Goal: Task Accomplishment & Management: Manage account settings

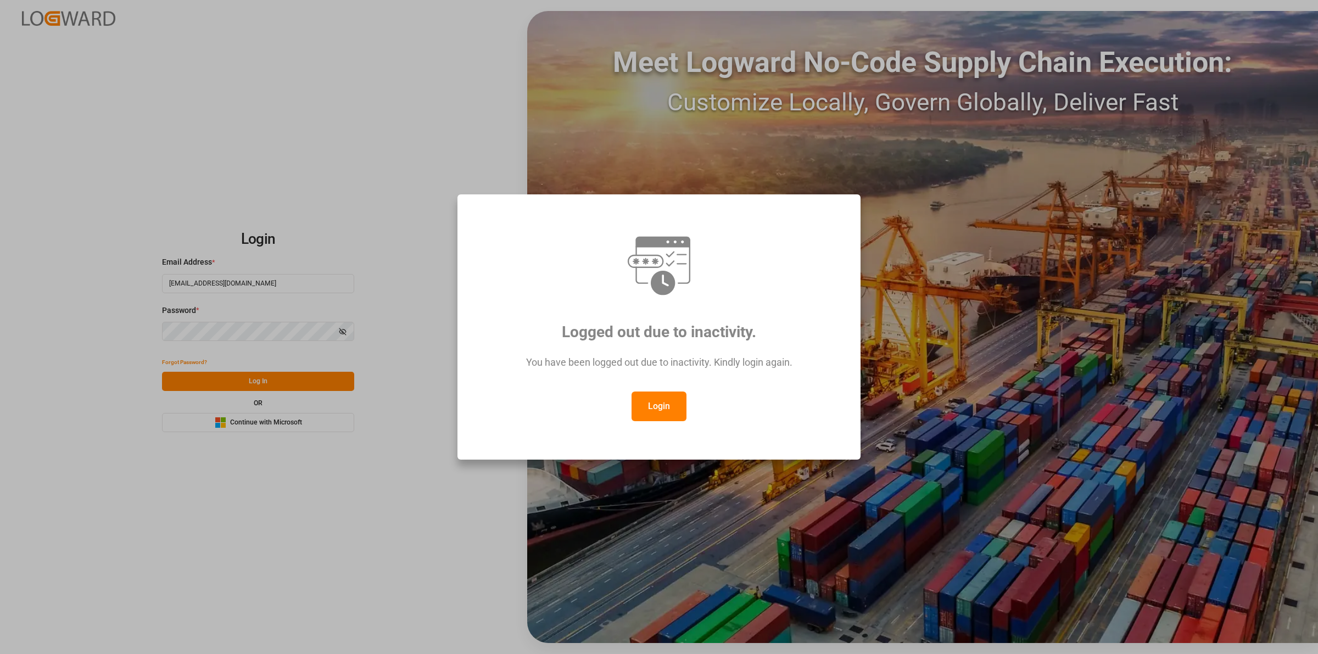
click at [670, 409] on button "Login" at bounding box center [658, 406] width 55 height 30
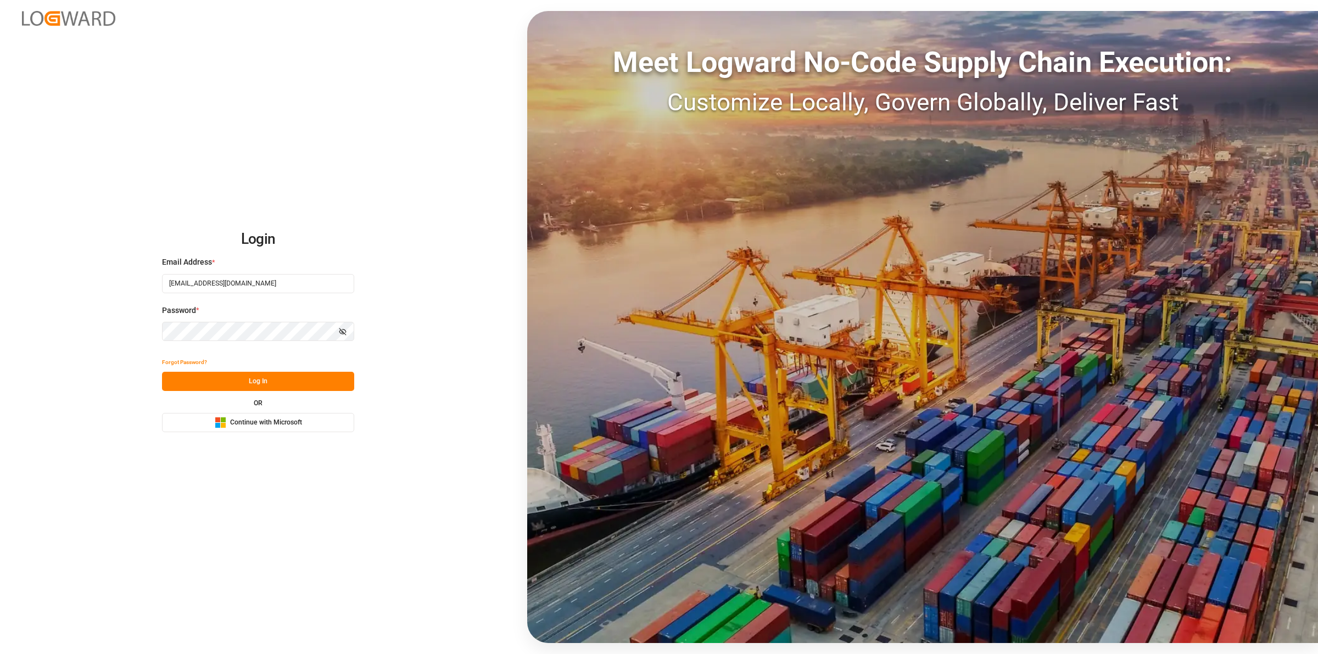
click at [292, 533] on div "Login Email Address * [EMAIL_ADDRESS][DOMAIN_NAME] Password * Show password For…" at bounding box center [659, 327] width 1318 height 654
click at [296, 380] on button "Log In" at bounding box center [258, 381] width 192 height 19
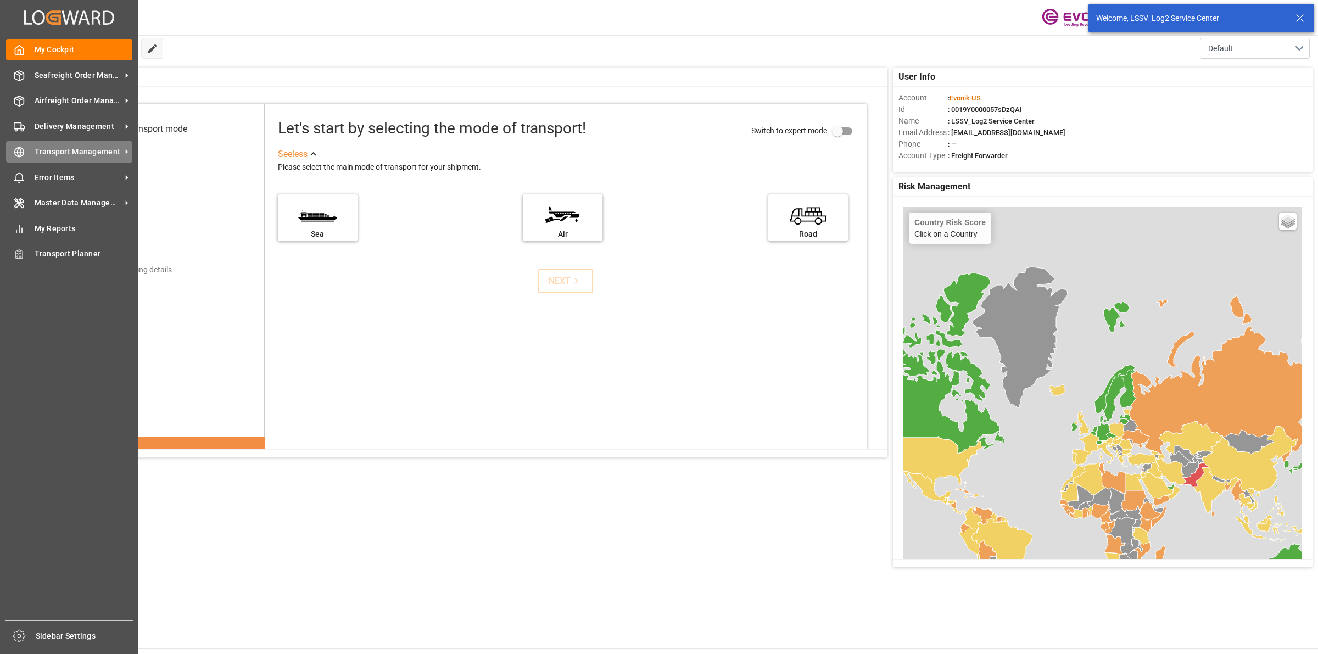
click at [18, 151] on icon at bounding box center [20, 152] width 4 height 9
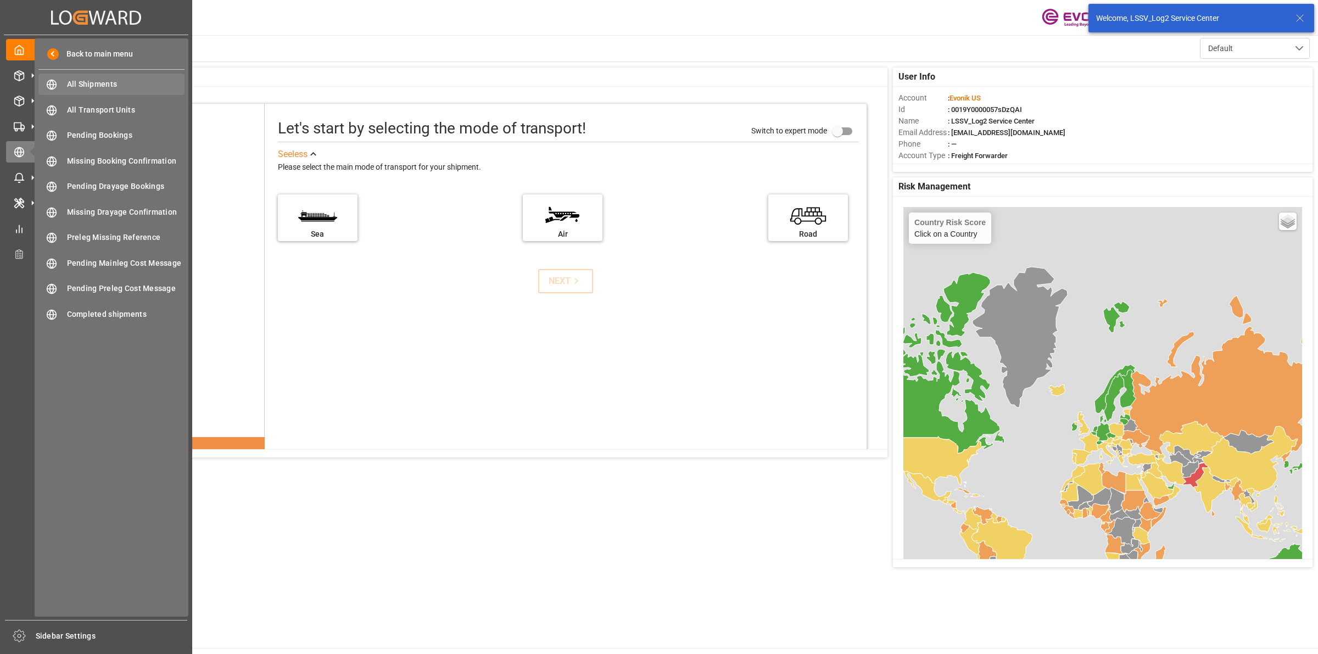
click at [84, 80] on span "All Shipments" at bounding box center [126, 85] width 118 height 12
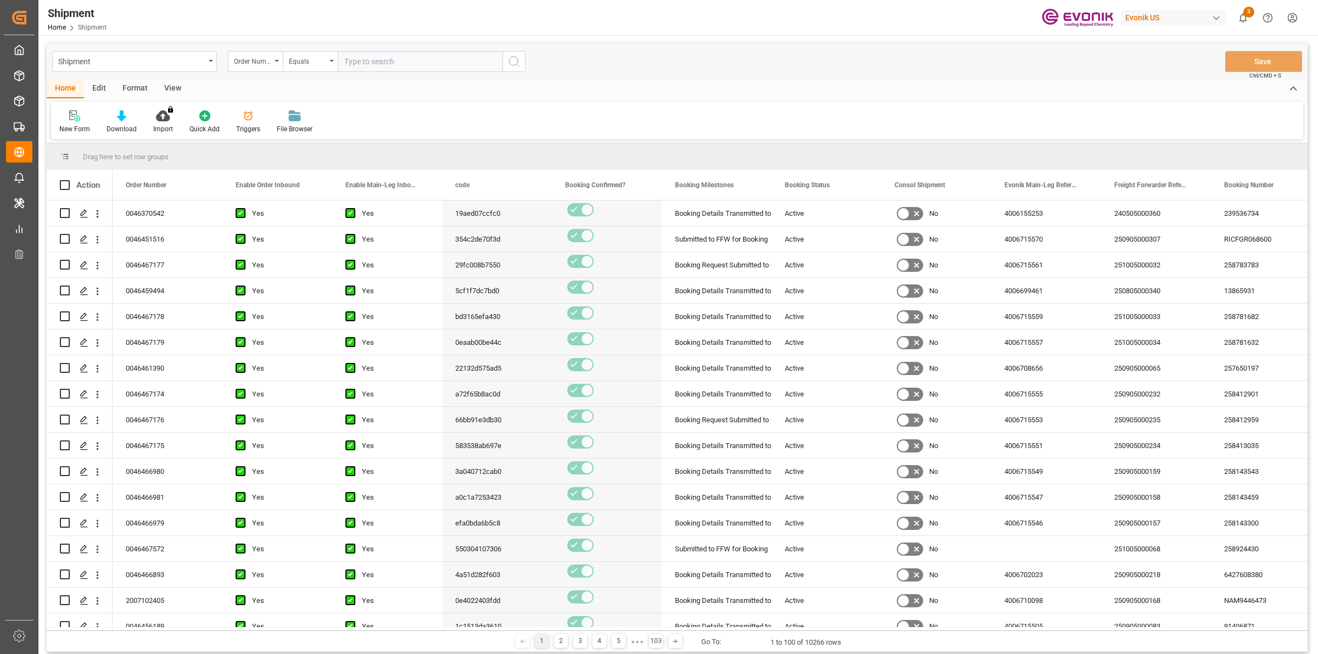
click at [363, 58] on input "text" at bounding box center [420, 61] width 165 height 21
paste input "0046470225"
type input "0046470225"
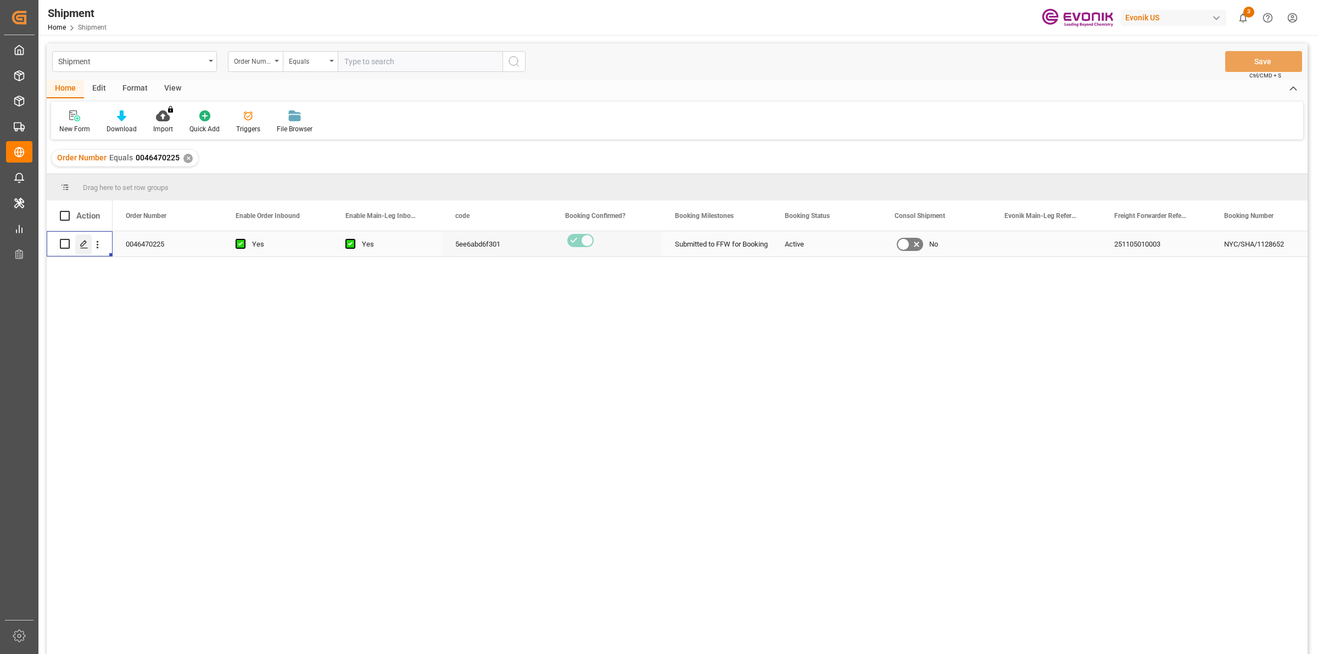
click at [81, 242] on icon "Press SPACE to select this row." at bounding box center [84, 244] width 9 height 9
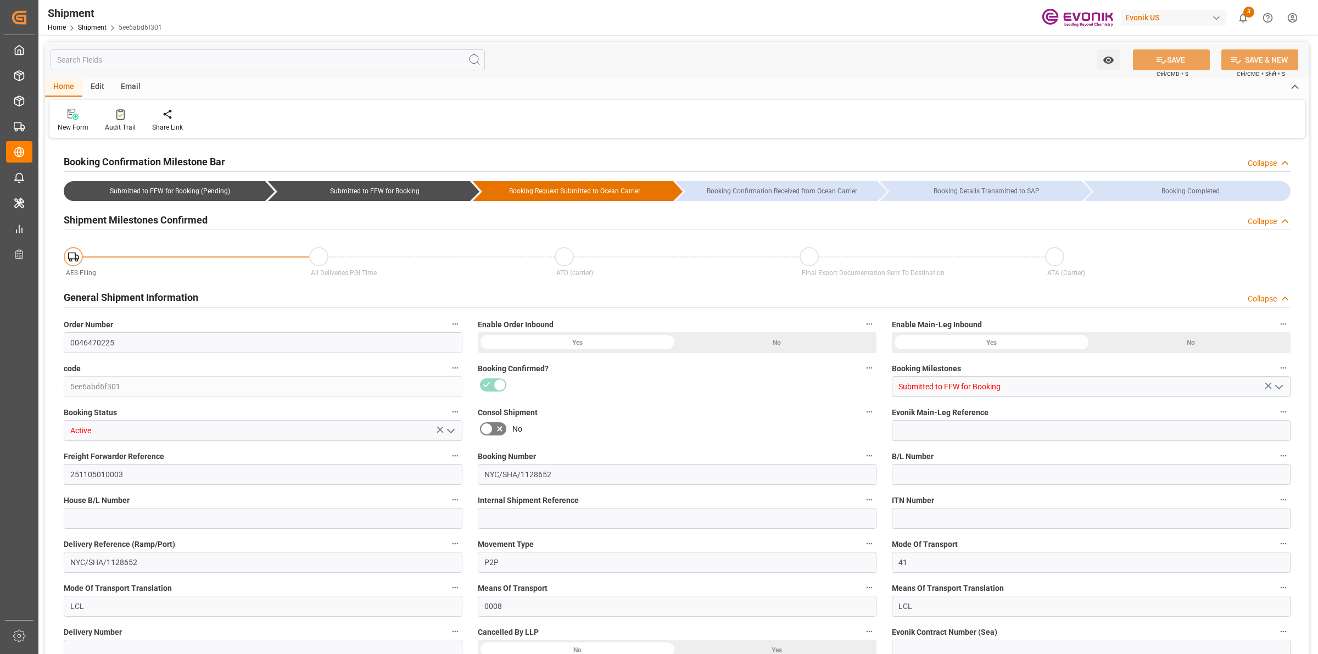
type input "596.94"
type input "430.26"
type input "0"
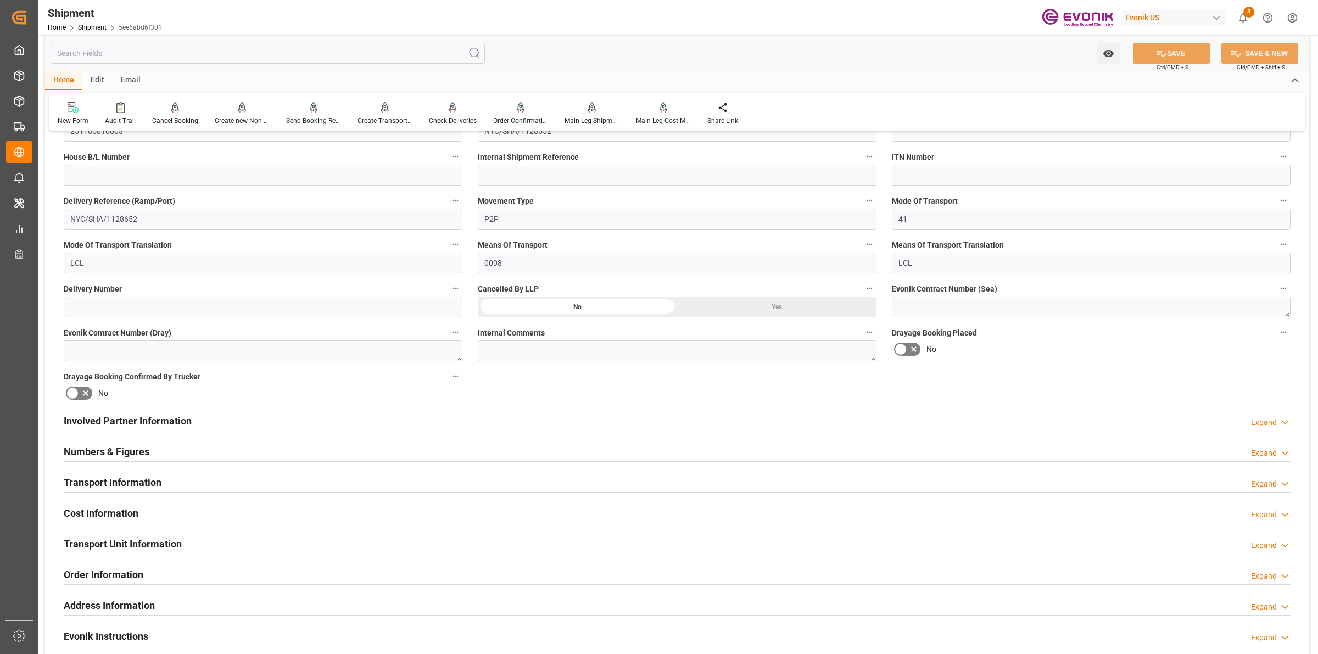
scroll to position [686, 0]
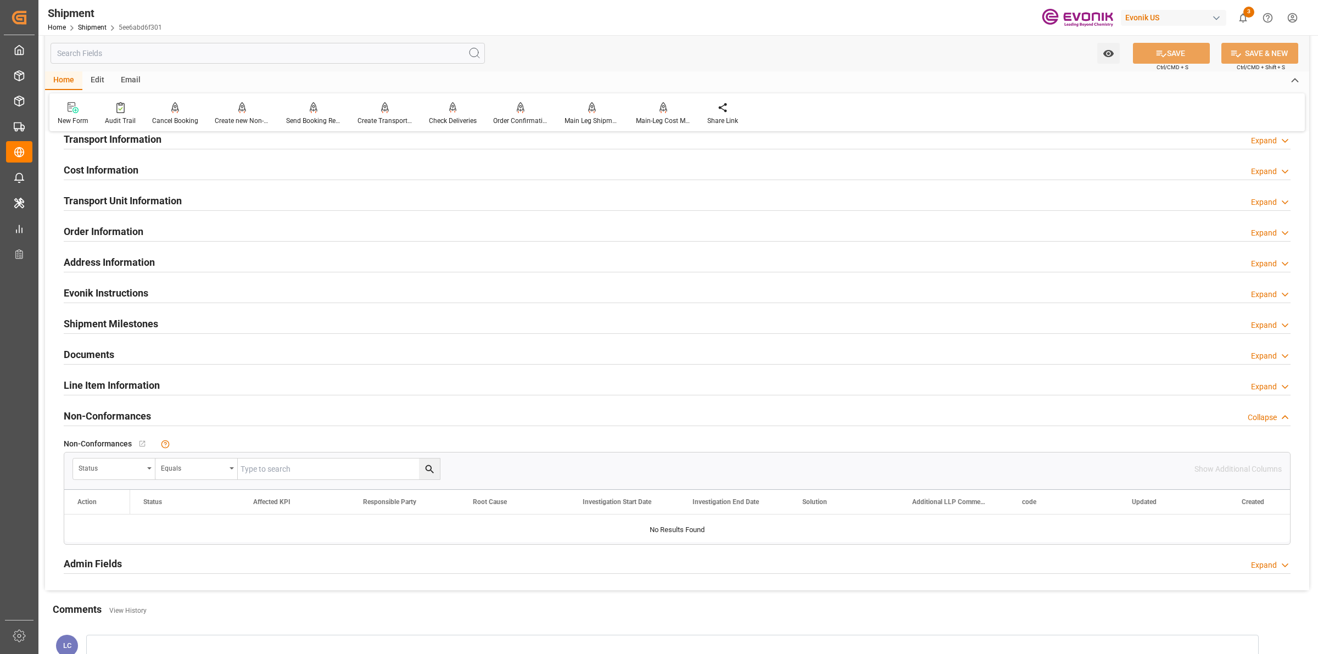
click at [117, 171] on h2 "Cost Information" at bounding box center [101, 170] width 75 height 15
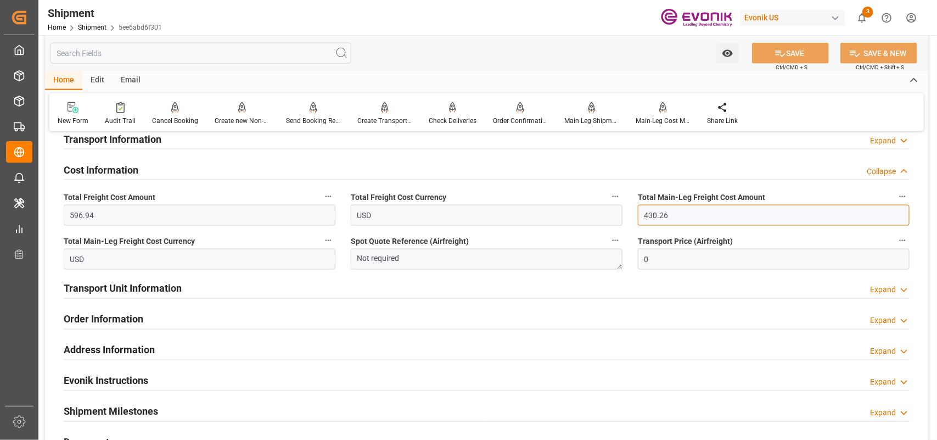
drag, startPoint x: 677, startPoint y: 217, endPoint x: 607, endPoint y: 215, distance: 70.3
click at [608, 215] on div "Booking Confirmation Milestone Bar Collapse Submitted to FFW for Booking (Pendi…" at bounding box center [486, 66] width 883 height 1223
paste input "61"
type input "461"
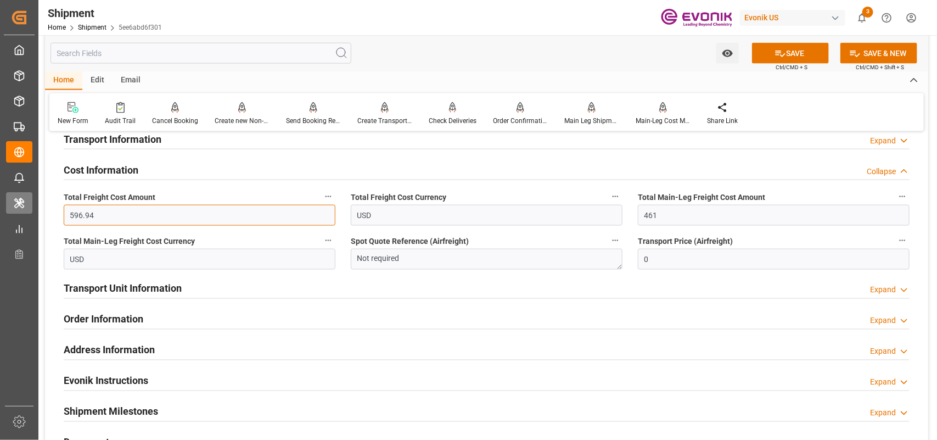
click at [18, 198] on div "Created by potrace 1.15, written by [PERSON_NAME] [DATE]-[DATE] Created by potr…" at bounding box center [468, 220] width 937 height 440
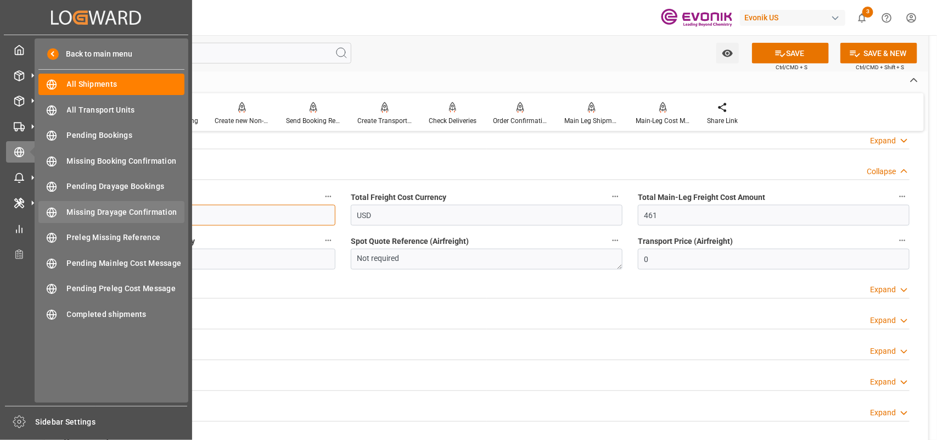
paste input "text"
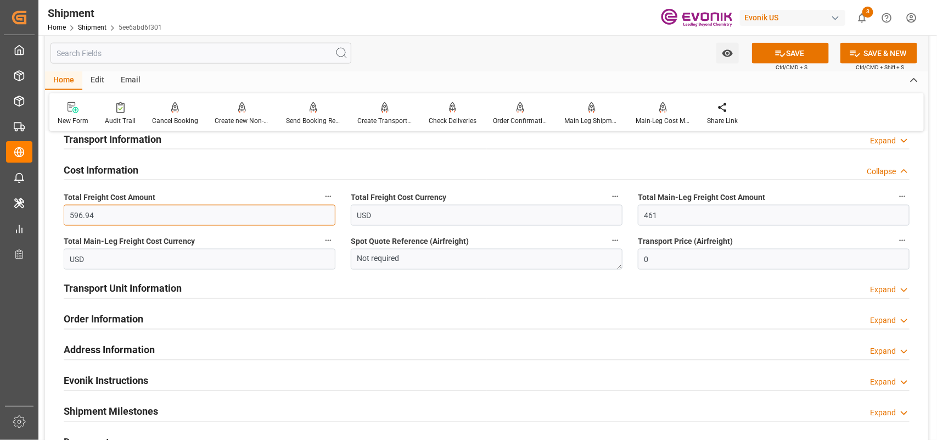
drag, startPoint x: 65, startPoint y: 212, endPoint x: 92, endPoint y: 211, distance: 27.5
click at [58, 212] on div "Total Freight Cost Amount 596.94" at bounding box center [199, 208] width 287 height 44
paste input "text"
click at [105, 212] on input "596.94" at bounding box center [200, 215] width 272 height 21
drag, startPoint x: 105, startPoint y: 212, endPoint x: 69, endPoint y: 214, distance: 36.8
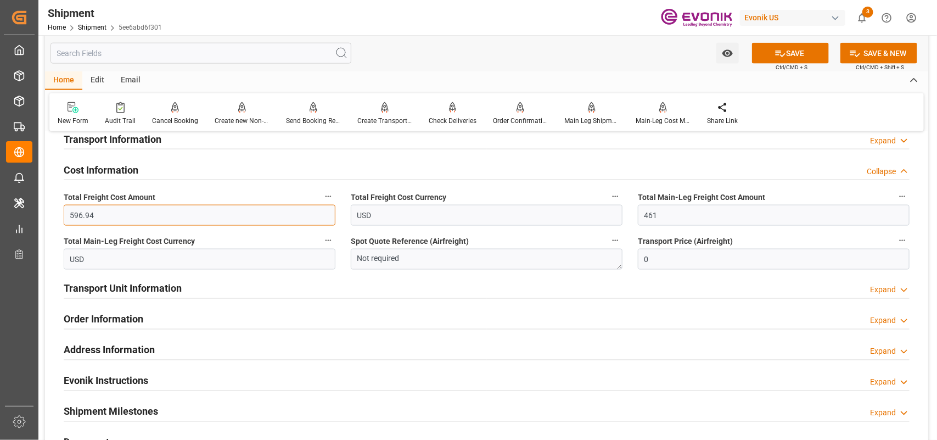
click at [69, 214] on input "596.94" at bounding box center [200, 215] width 272 height 21
paste input "text"
drag, startPoint x: 113, startPoint y: 215, endPoint x: 59, endPoint y: 215, distance: 53.3
click at [59, 215] on div "Total Freight Cost Amount 596.94" at bounding box center [199, 208] width 287 height 44
type input "632"
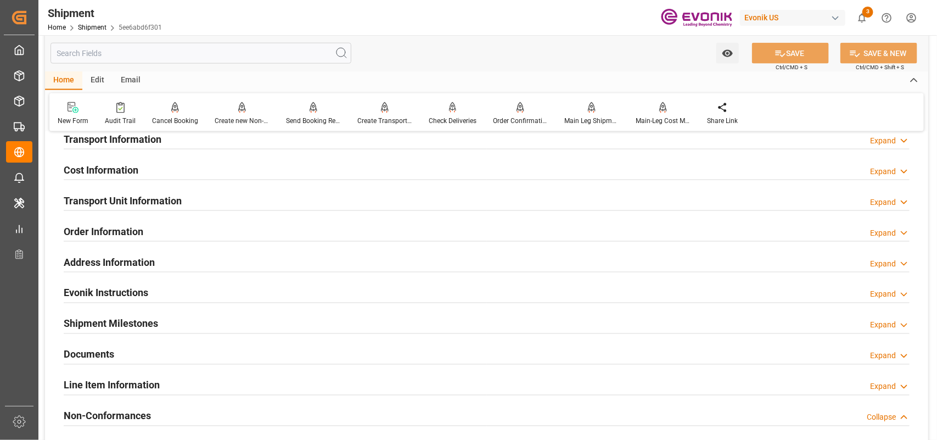
click at [114, 137] on h2 "Transport Information" at bounding box center [113, 139] width 98 height 15
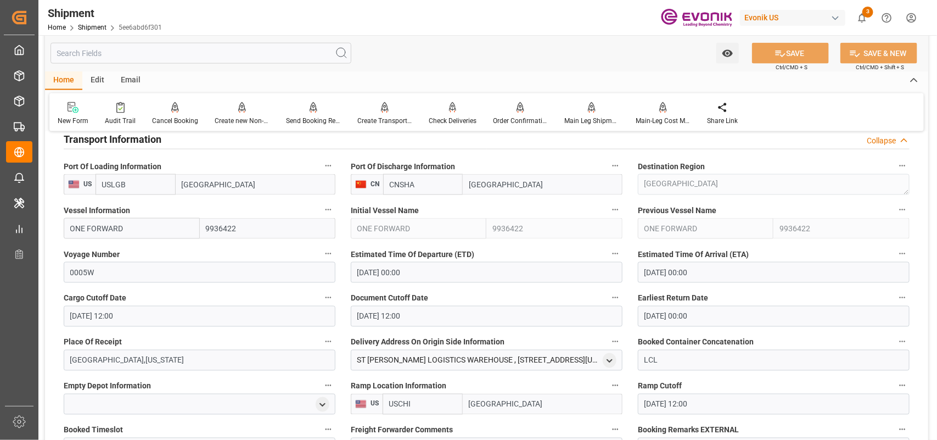
click at [114, 137] on h2 "Transport Information" at bounding box center [113, 139] width 98 height 15
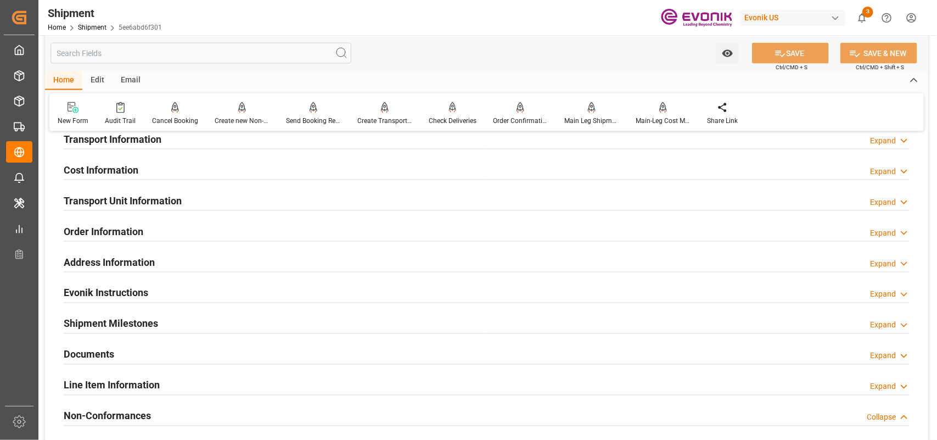
click at [102, 167] on h2 "Cost Information" at bounding box center [101, 170] width 75 height 15
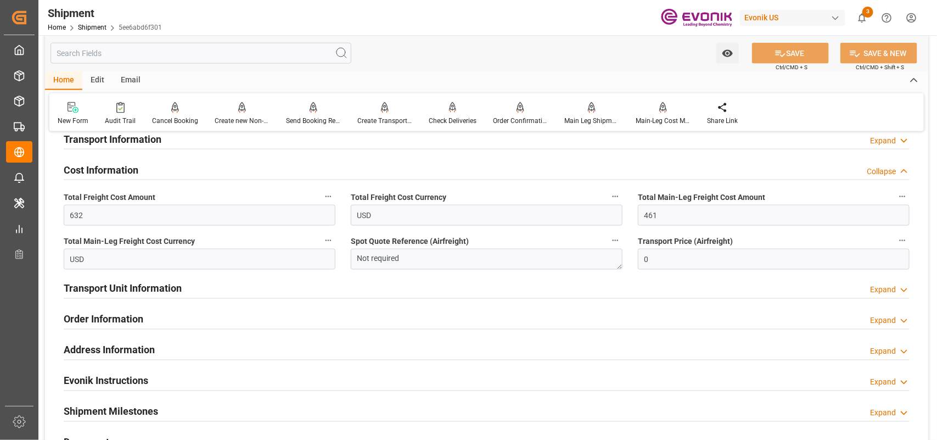
click at [102, 167] on h2 "Cost Information" at bounding box center [101, 170] width 75 height 15
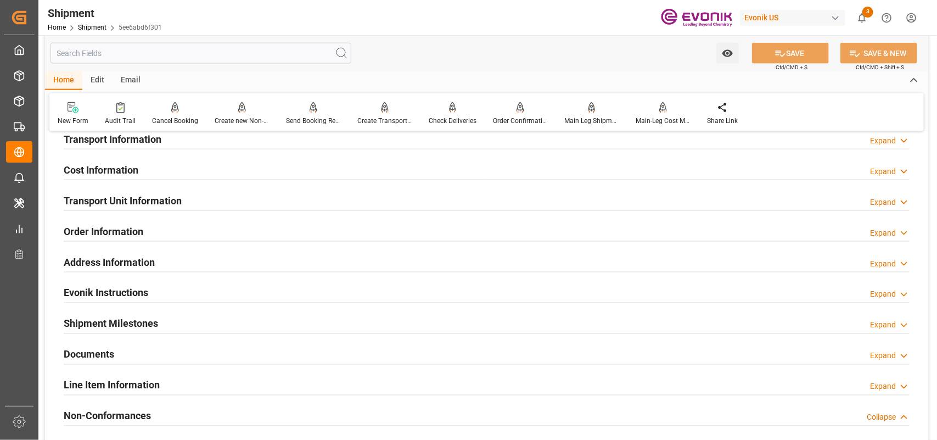
click at [133, 198] on h2 "Transport Unit Information" at bounding box center [123, 200] width 118 height 15
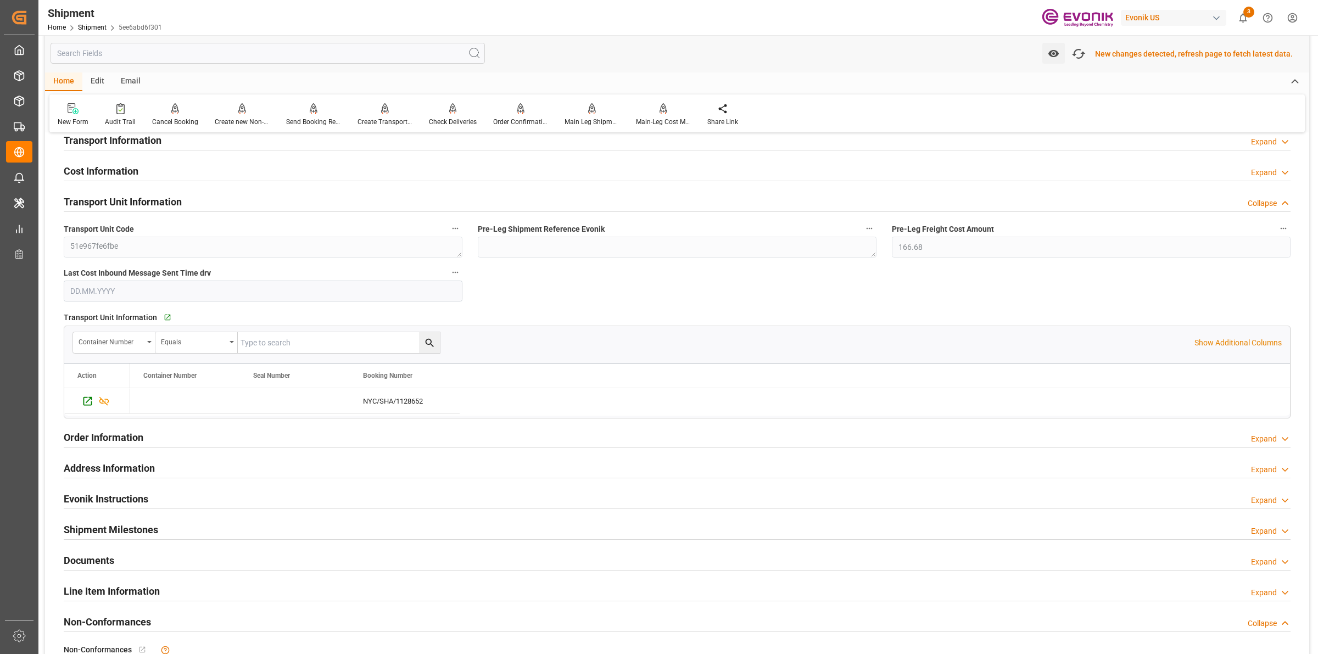
scroll to position [687, 0]
click at [88, 396] on icon "Press SPACE to select this row." at bounding box center [88, 401] width 12 height 12
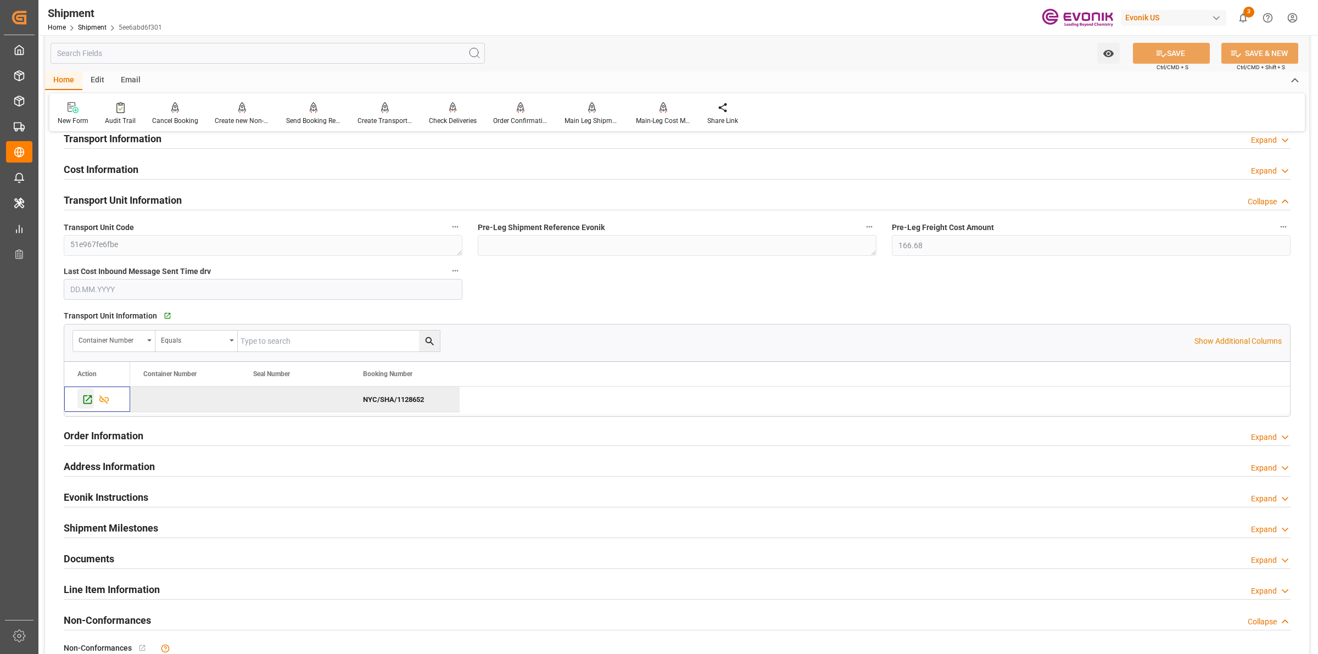
scroll to position [686, 0]
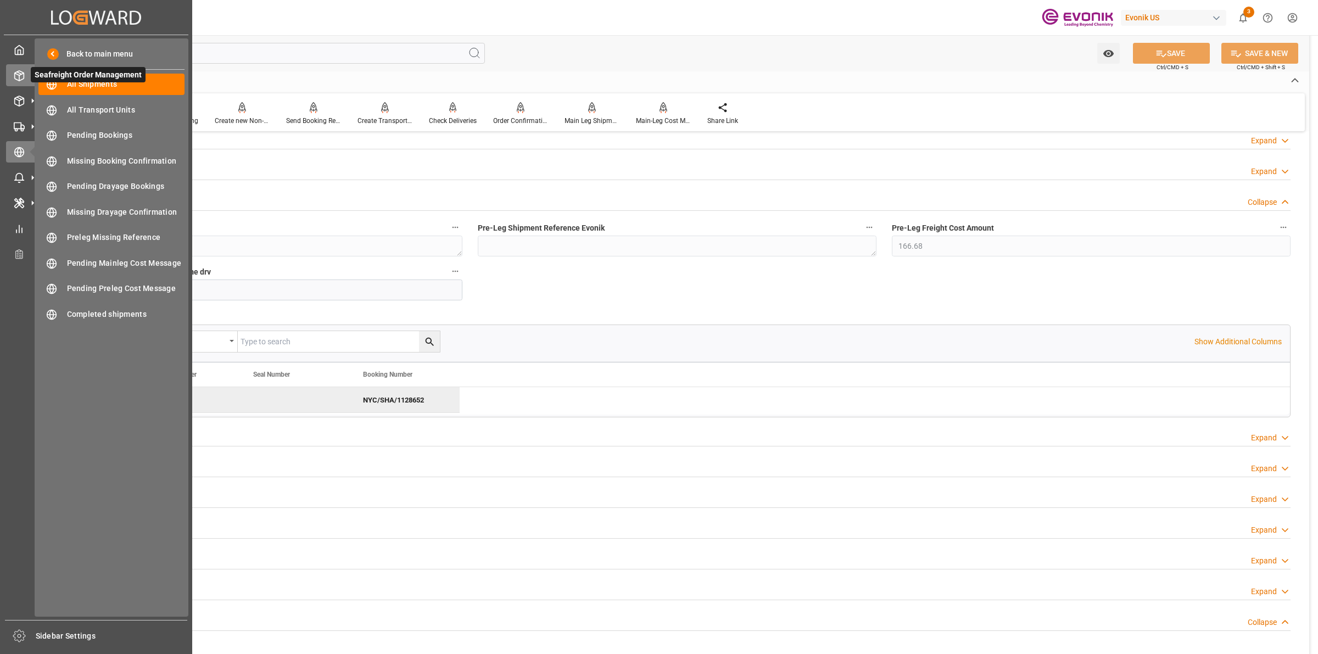
click at [20, 80] on icon at bounding box center [19, 75] width 11 height 11
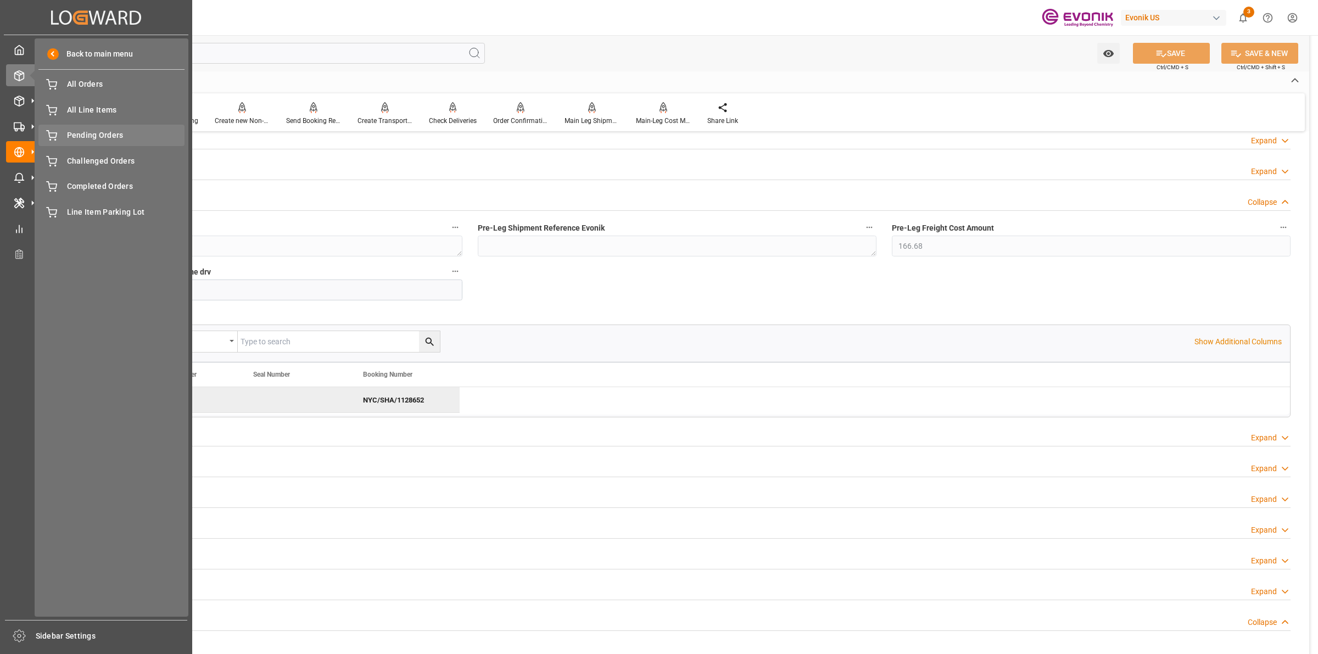
click at [110, 136] on span "Pending Orders" at bounding box center [126, 136] width 118 height 12
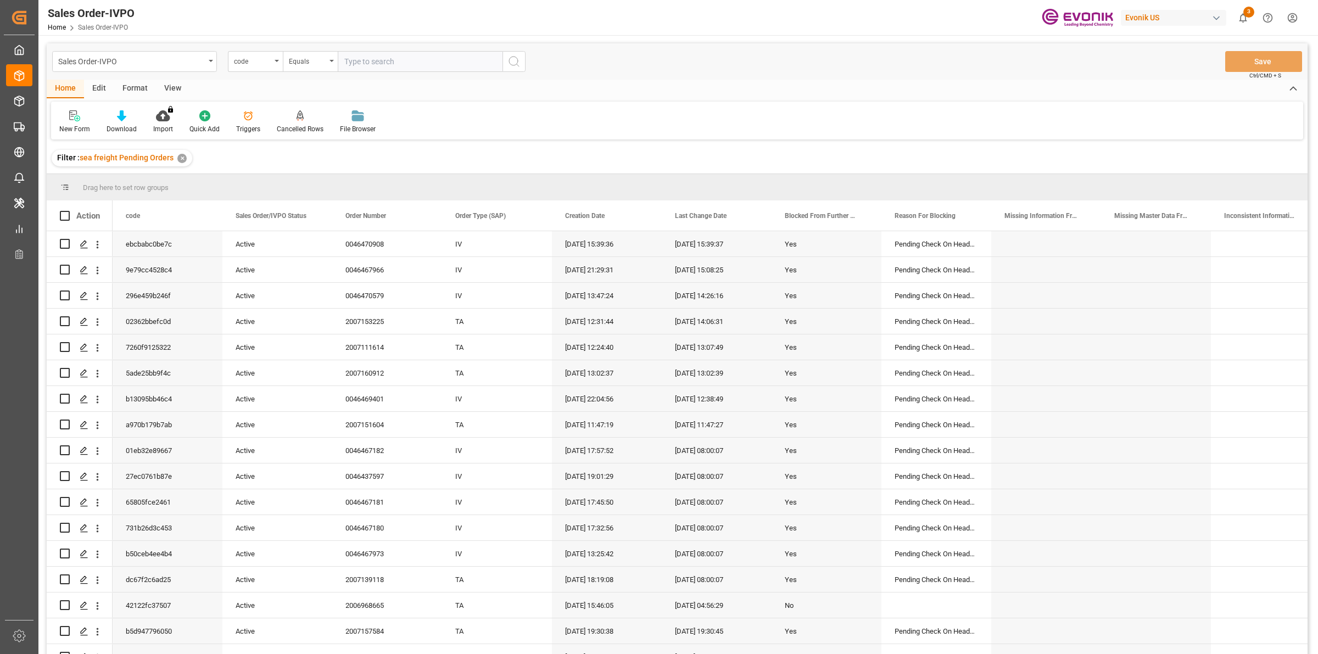
click at [170, 86] on div "View" at bounding box center [172, 89] width 33 height 19
click at [117, 116] on div at bounding box center [124, 116] width 55 height 12
click at [146, 158] on div "DROP Report" at bounding box center [154, 155] width 96 height 12
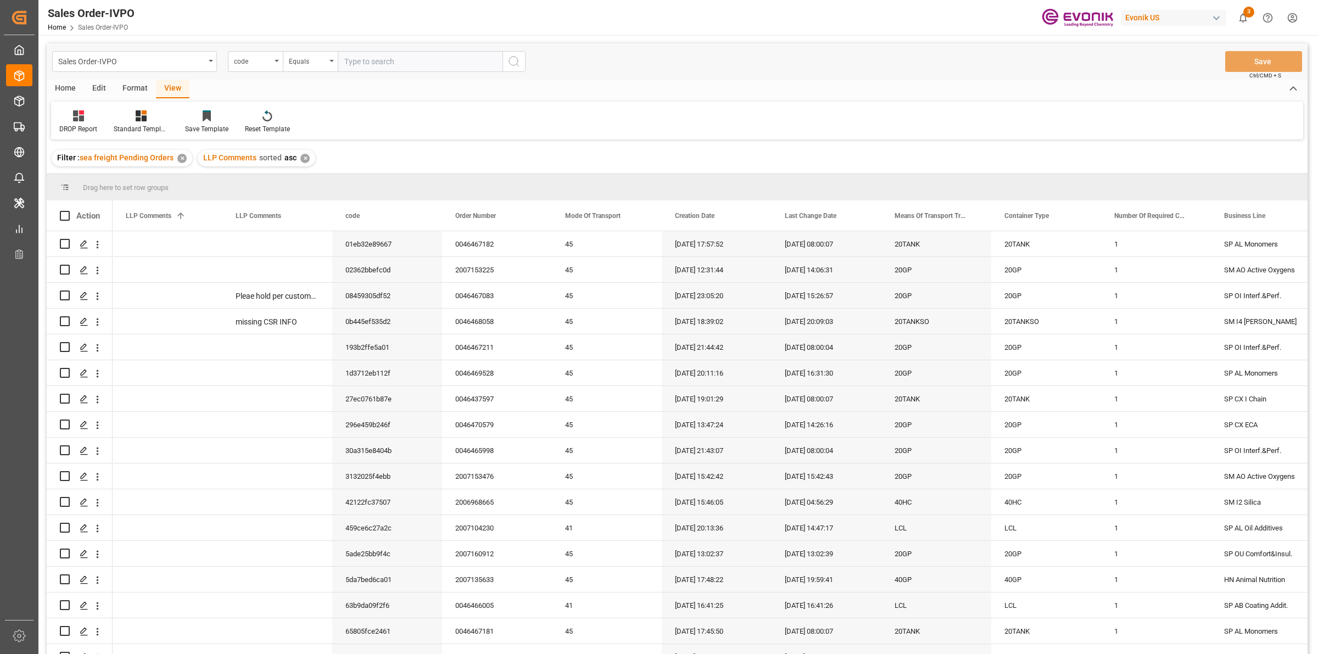
click at [66, 91] on div "Home" at bounding box center [65, 89] width 37 height 19
click at [117, 118] on icon at bounding box center [121, 115] width 9 height 11
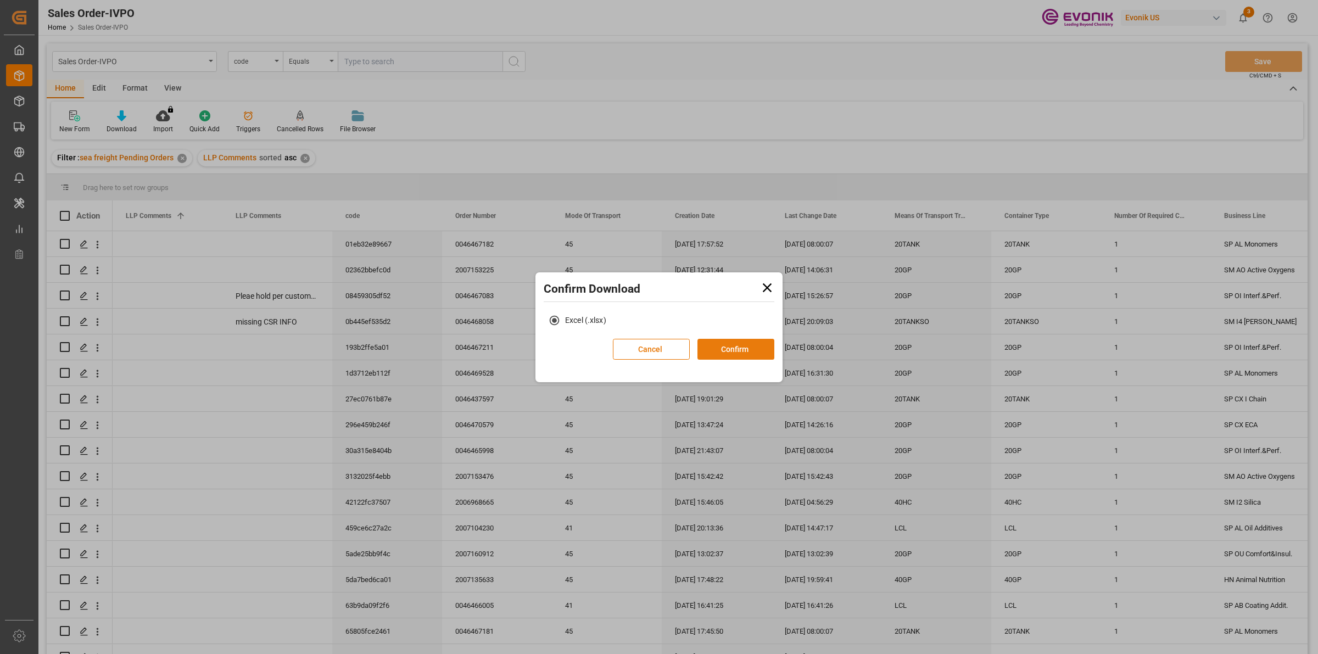
click at [731, 349] on button "Confirm" at bounding box center [735, 349] width 77 height 21
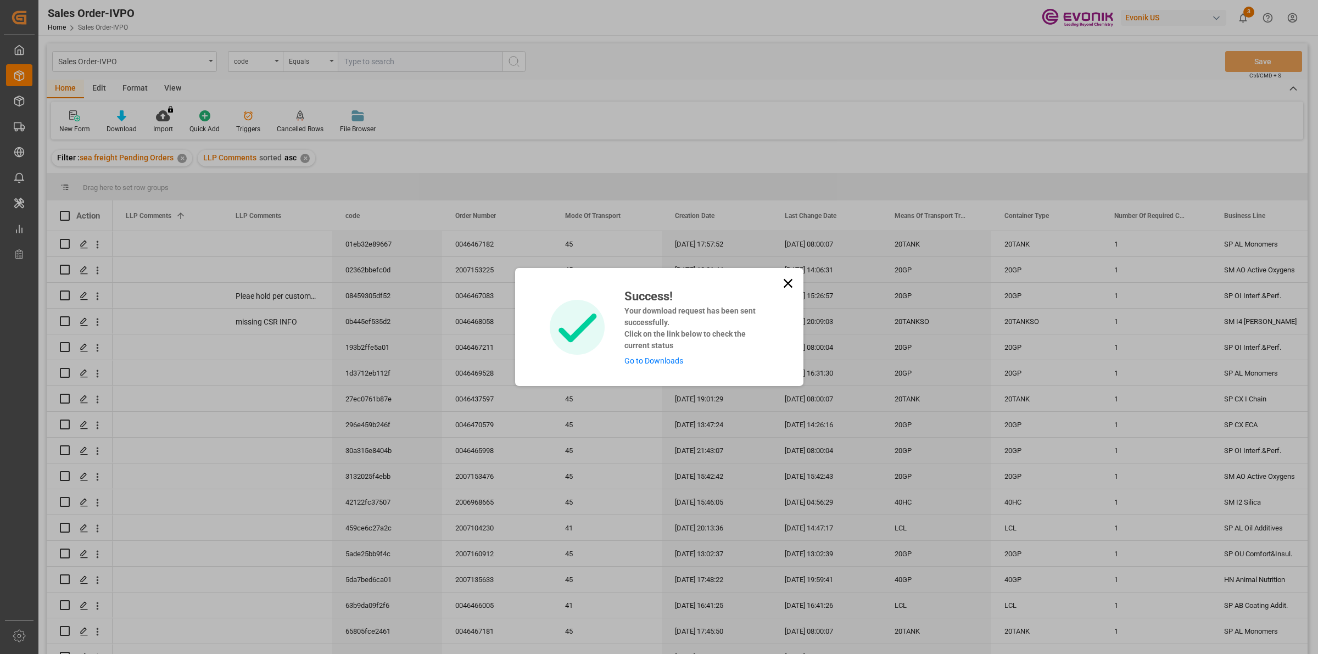
click at [635, 357] on link "Go to Downloads" at bounding box center [653, 360] width 59 height 9
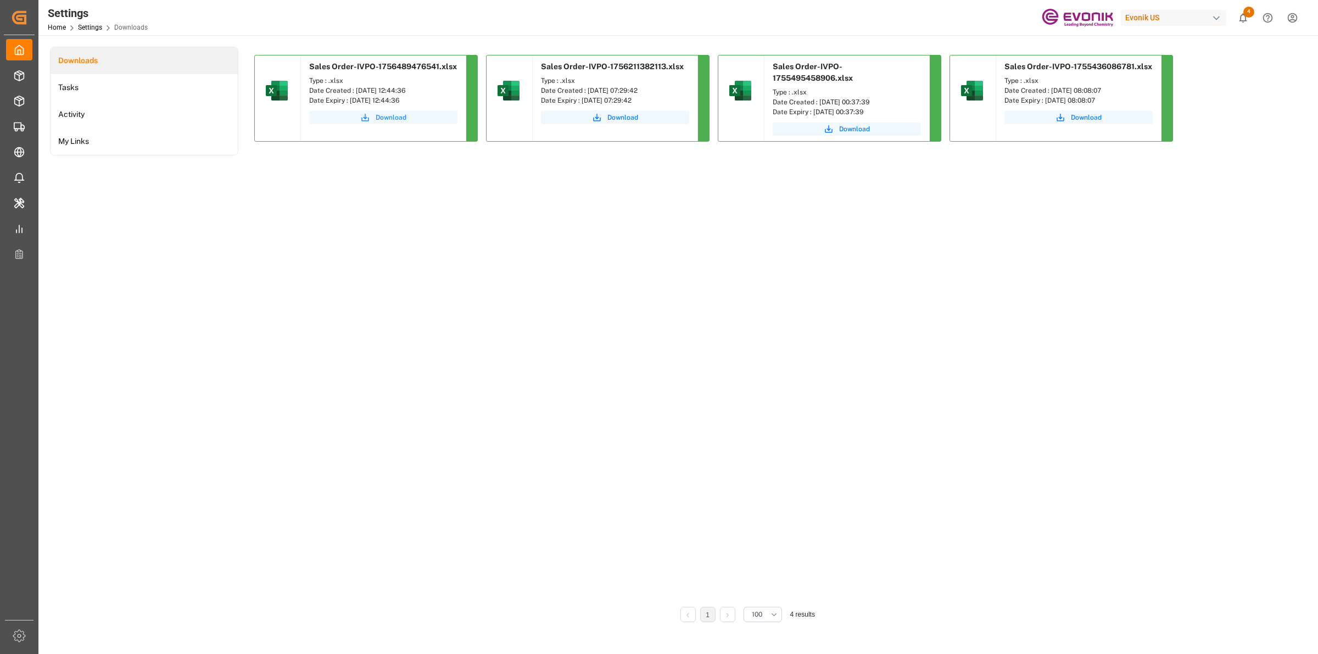
click at [388, 113] on span "Download" at bounding box center [391, 118] width 31 height 10
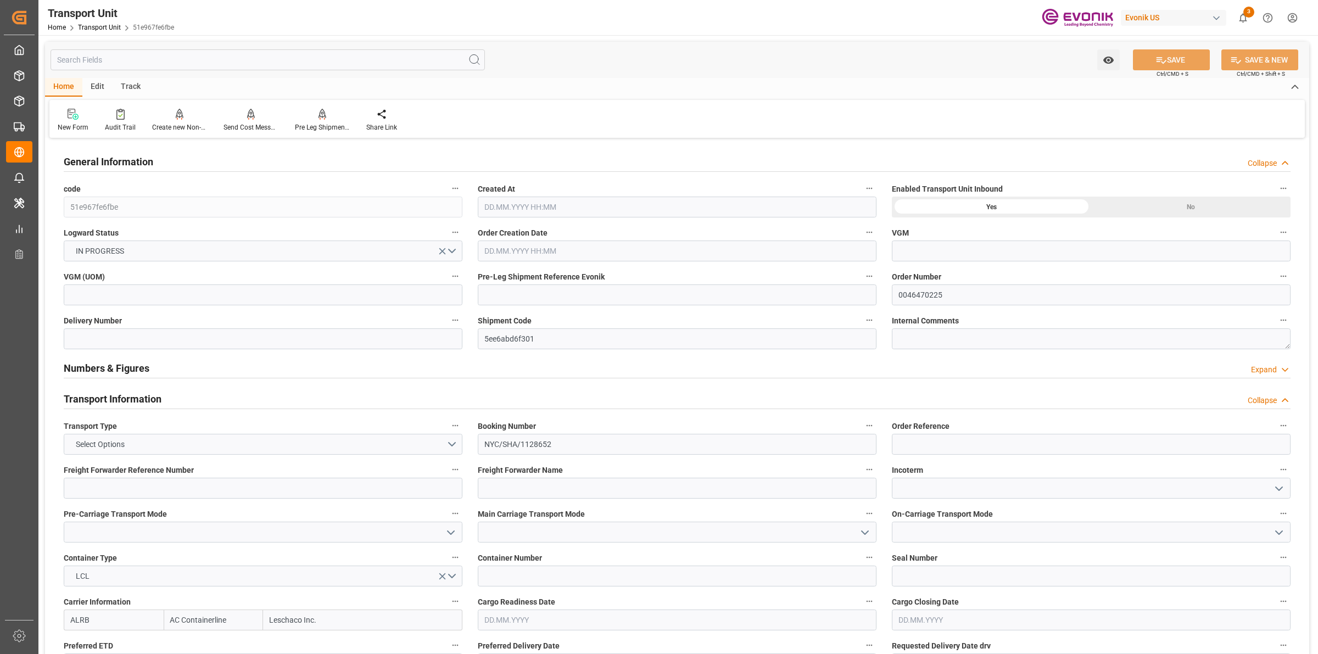
type input "AC Containerline"
type input "Leschaco Inc."
type input "USLGB"
type input "CNSHA"
type input "166.68"
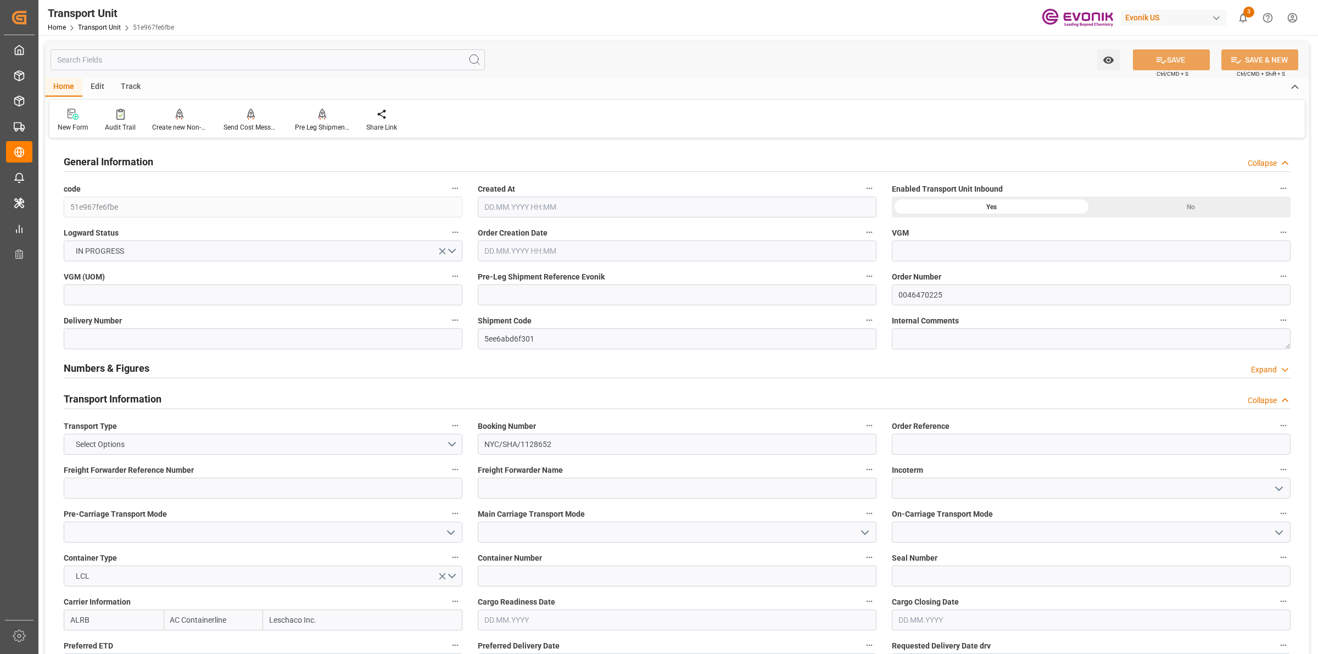
type input "1642"
type input "[DATE] 06:48"
type input "[DATE]"
type input "[DATE] 00:00"
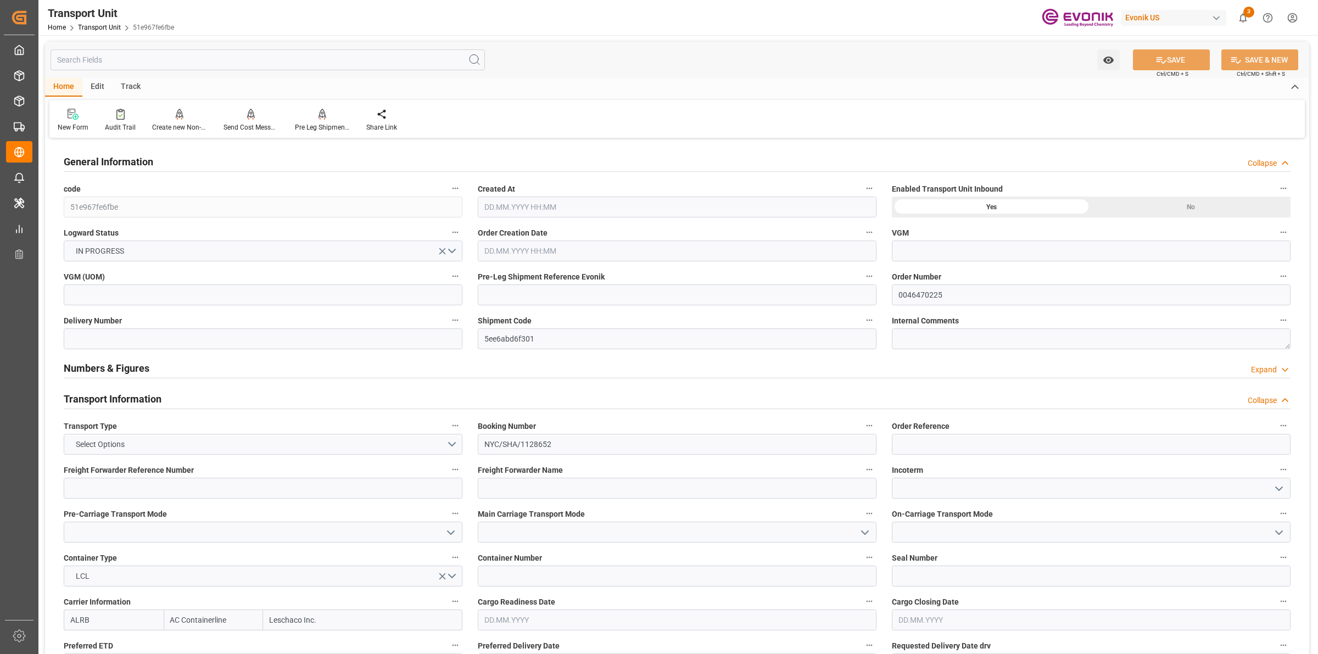
type input "[DATE] 00:00"
type input "[DATE] 12:00"
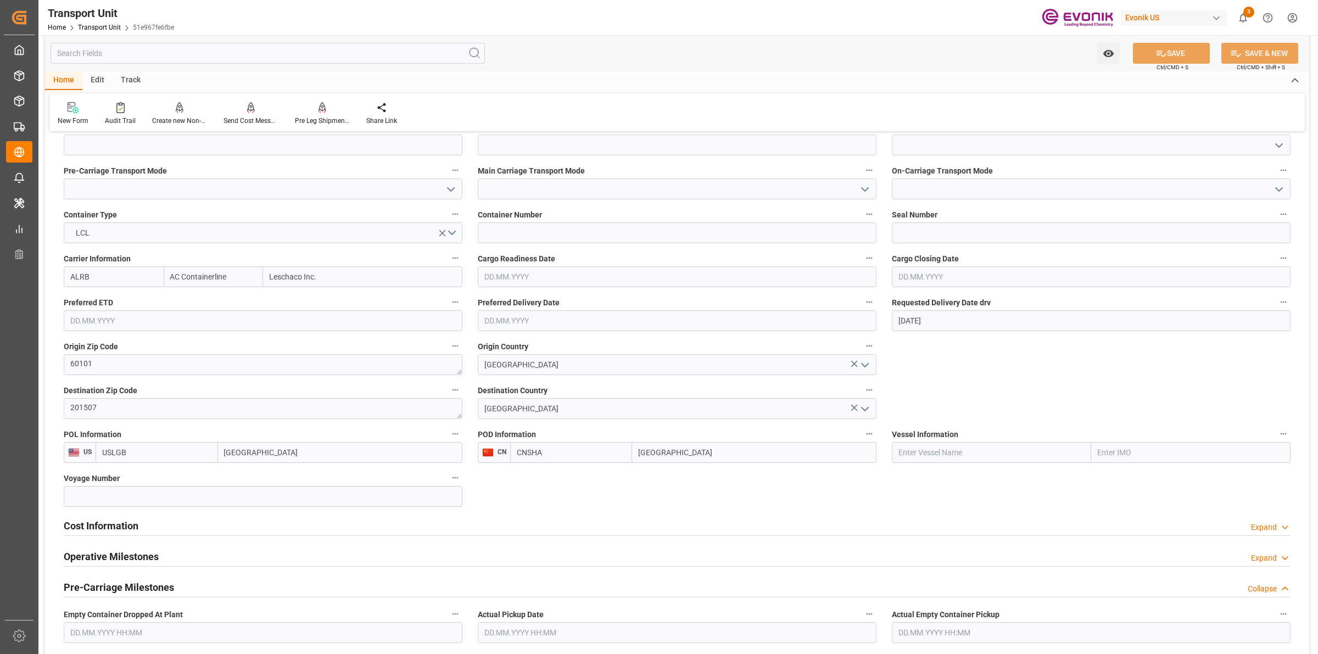
click at [88, 534] on div "Cost Information" at bounding box center [101, 524] width 75 height 21
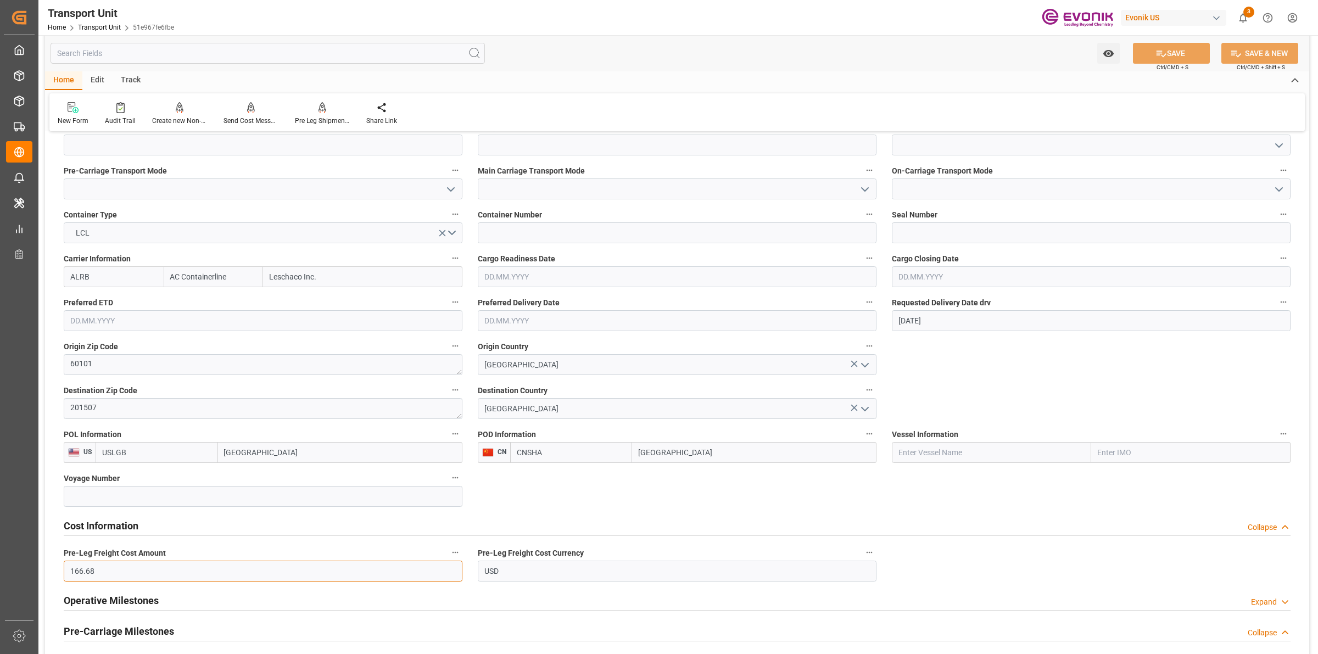
drag, startPoint x: 96, startPoint y: 564, endPoint x: 46, endPoint y: 559, distance: 50.8
type input "171"
click at [1166, 53] on button "SAVE" at bounding box center [1171, 53] width 77 height 21
